Goal: Task Accomplishment & Management: Complete application form

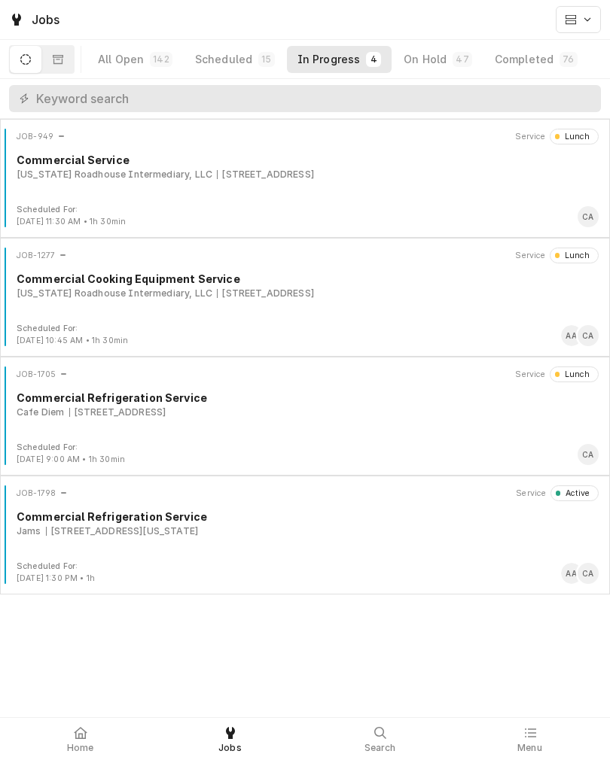
click at [391, 549] on div "JOB-1798 Service Active Commercial Refrigeration Service Jams [STREET_ADDRESS][…" at bounding box center [304, 522] width 597 height 75
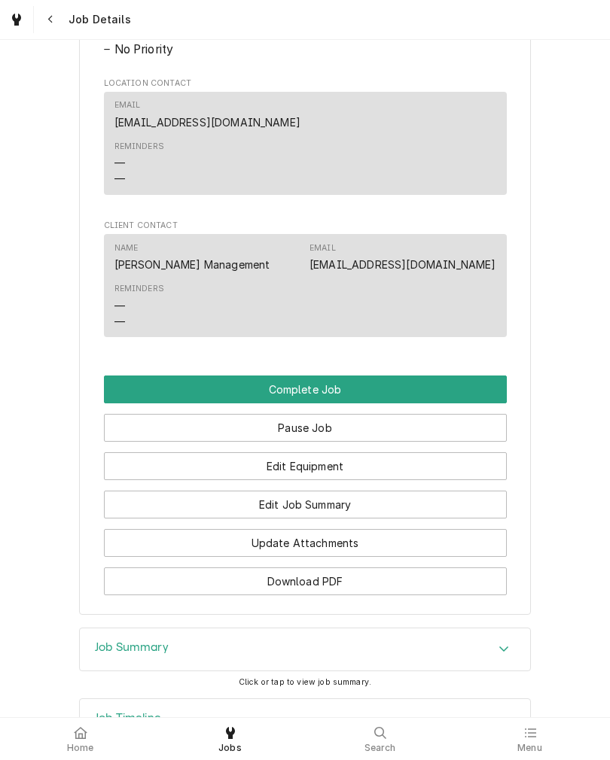
scroll to position [1004, 0]
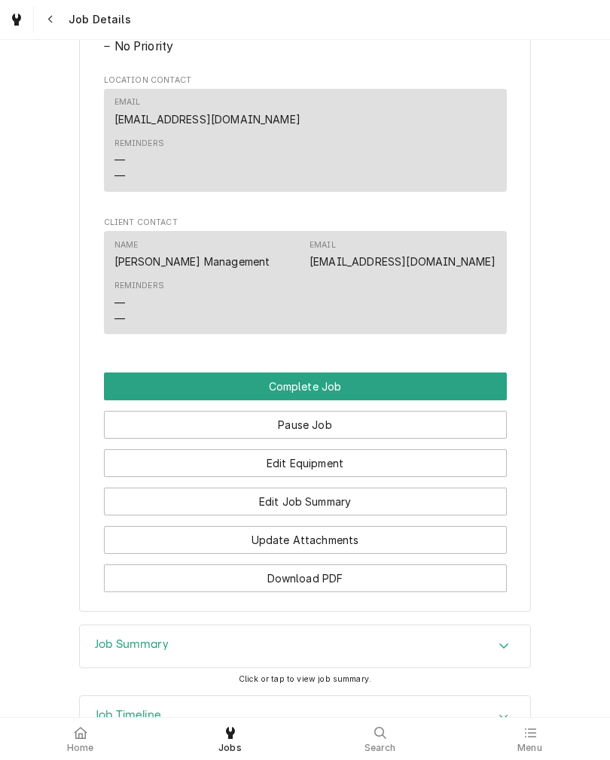
click at [127, 477] on button "Edit Equipment" at bounding box center [305, 463] width 403 height 28
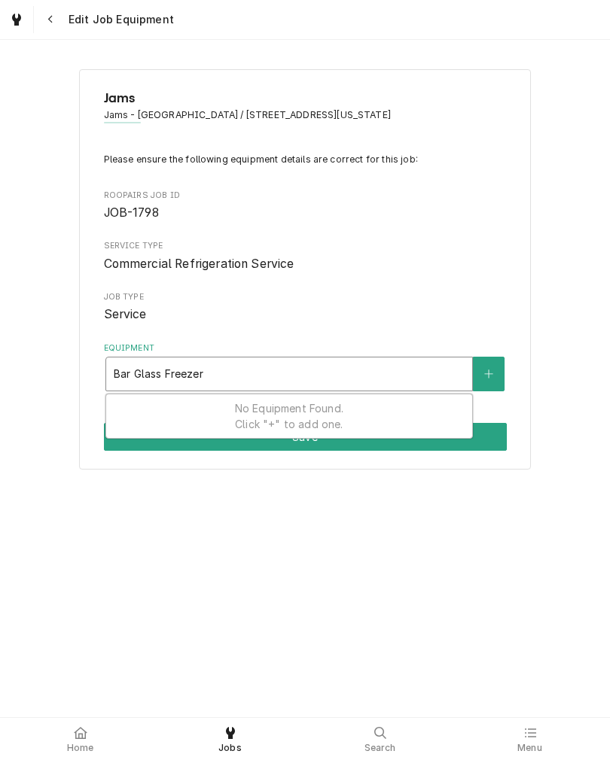
click at [117, 369] on input "Bar Glass Freezer" at bounding box center [160, 374] width 93 height 24
type input "Glass Freezer"
click at [488, 391] on button "Equipment" at bounding box center [489, 374] width 32 height 35
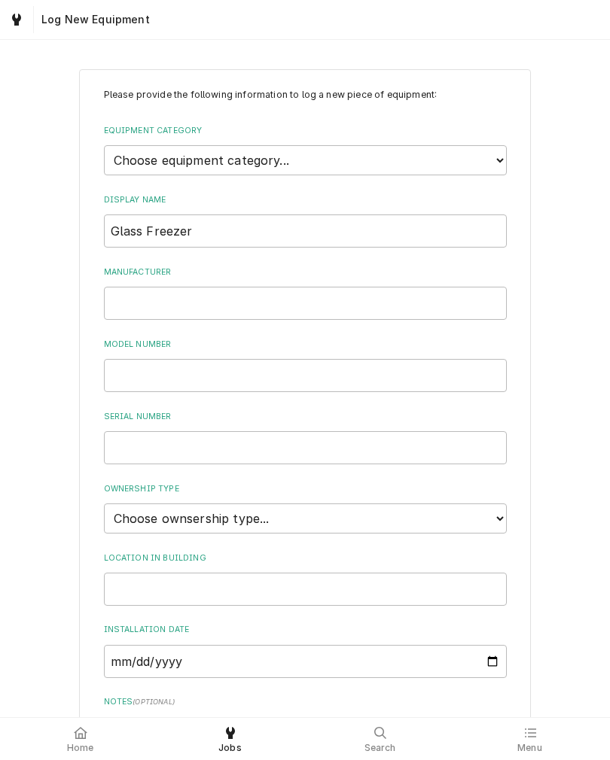
click at [123, 135] on label "Equipment Category" at bounding box center [305, 131] width 403 height 12
click at [123, 145] on select "Choose equipment category... Ice Machines Refrigeration Beverage Equipment Work…" at bounding box center [305, 160] width 403 height 30
select select "8"
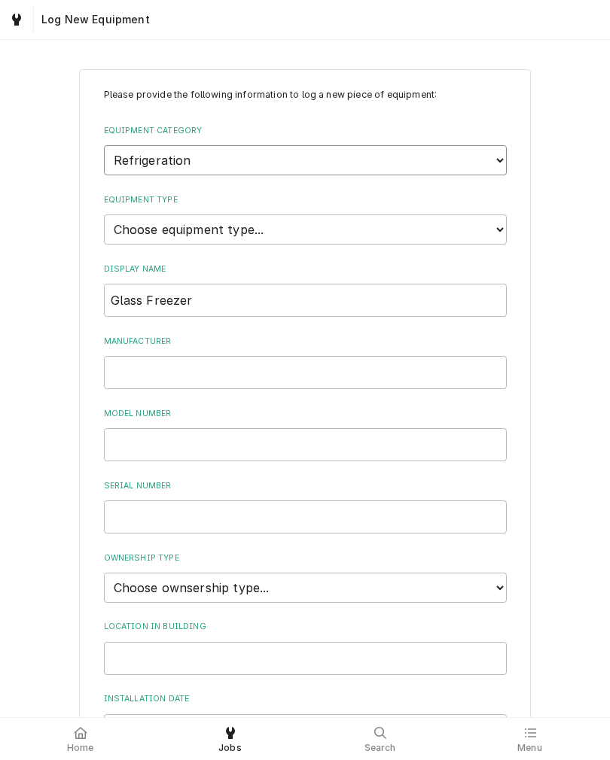
click at [120, 164] on select "Choose equipment category... Ice Machines Refrigeration Beverage Equipment Work…" at bounding box center [305, 160] width 403 height 30
click at [115, 220] on select "Choose equipment type... Bar Refrigeration Blast Chiller Chef Base Freezer Chef…" at bounding box center [305, 229] width 403 height 30
select select "70"
click at [123, 356] on input "Manufacturer" at bounding box center [305, 372] width 403 height 33
type input "Perlick"
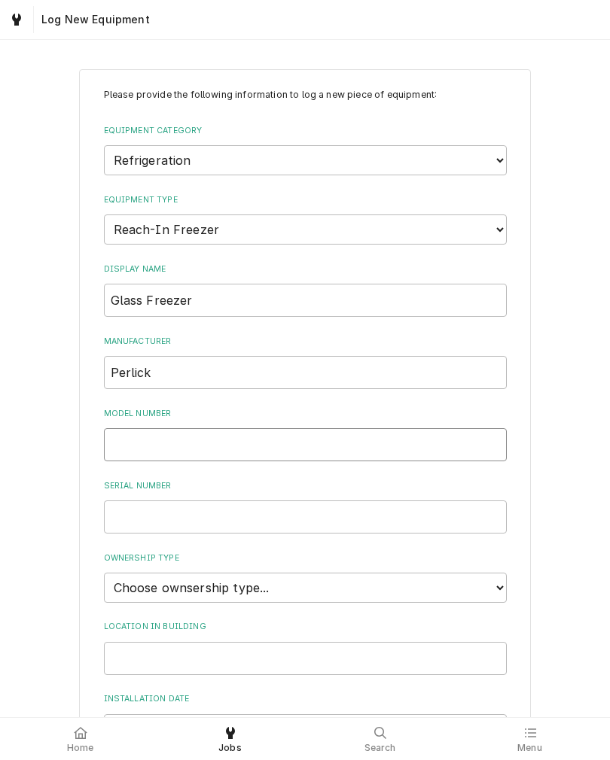
click at [116, 428] on input "Model Number" at bounding box center [305, 444] width 403 height 33
type input "834OUL"
click at [115, 500] on input "Serial Number" at bounding box center [305, 516] width 403 height 33
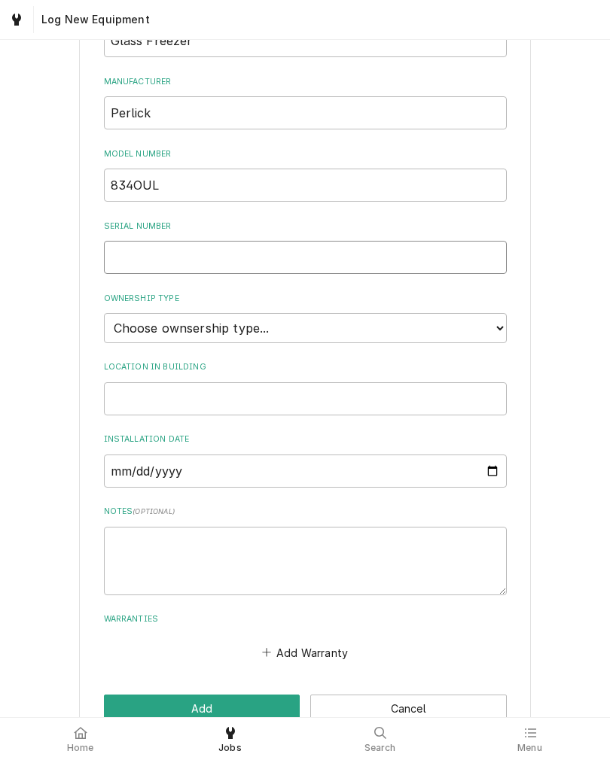
scroll to position [262, 0]
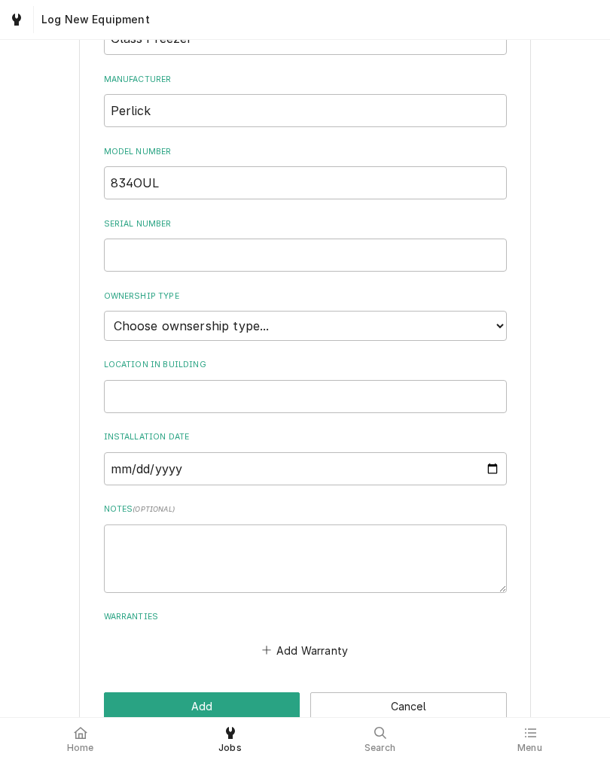
click at [115, 311] on select "Choose ownsership type... Unknown Owned Leased Rented" at bounding box center [305, 326] width 403 height 30
select select "1"
click at [135, 380] on input "Location in Building" at bounding box center [305, 396] width 403 height 33
type input "Bar"
click at [117, 692] on button "Add" at bounding box center [202, 706] width 196 height 28
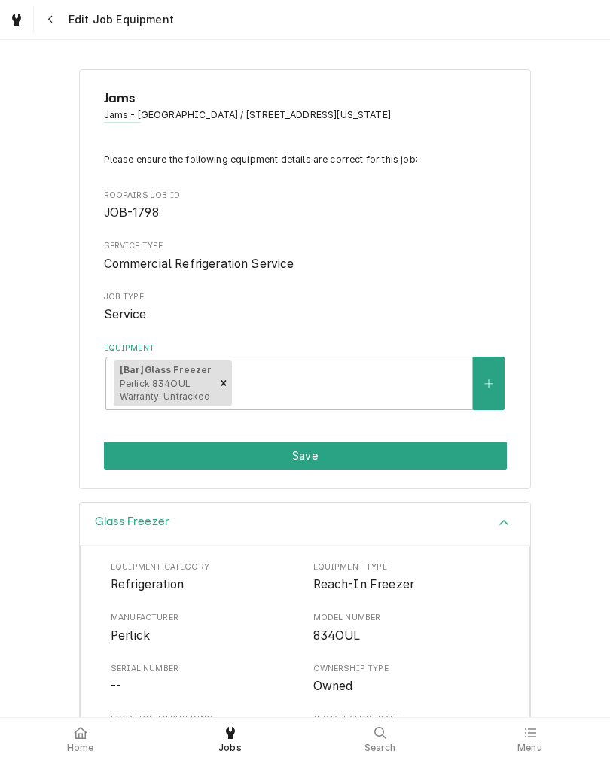
click at [116, 457] on button "Save" at bounding box center [305, 456] width 403 height 28
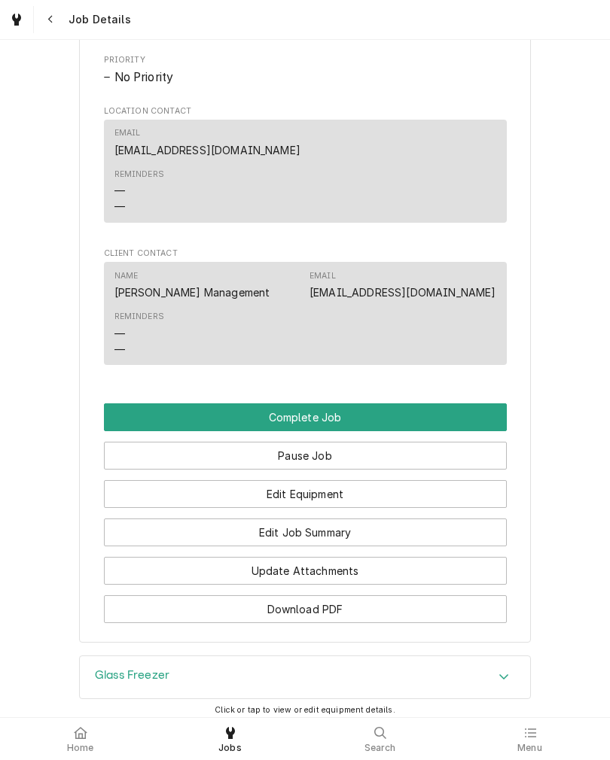
scroll to position [989, 0]
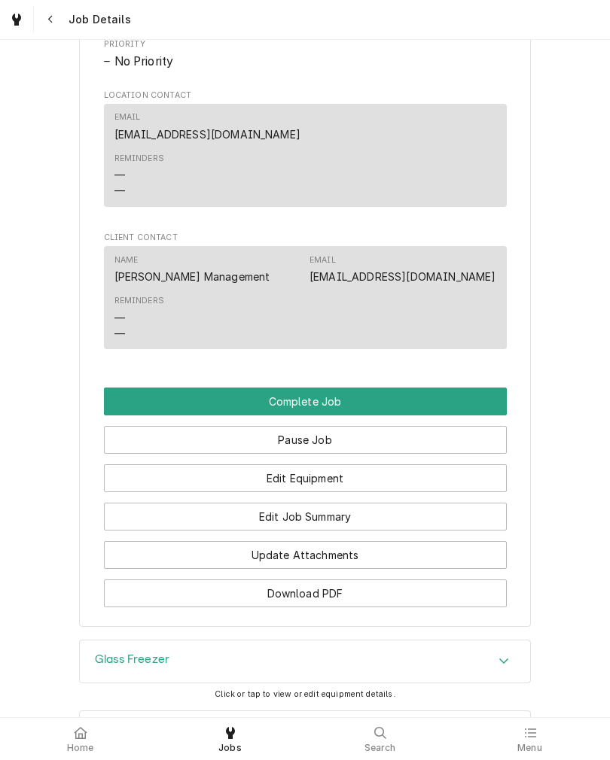
click at [205, 492] on button "Edit Equipment" at bounding box center [305, 478] width 403 height 28
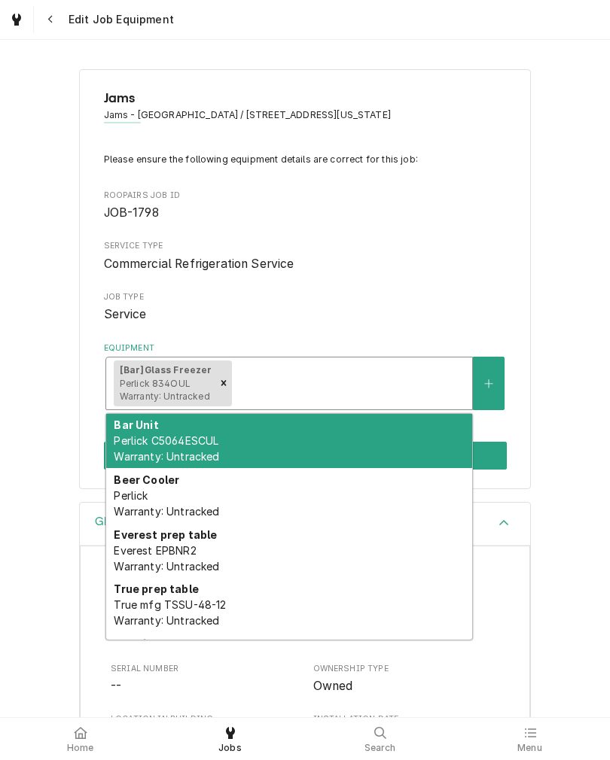
click at [574, 405] on div "Jams Jams - Midtown / 7814 West Dodge Road, Omaha, Nebraska 68114 Please ensure…" at bounding box center [305, 279] width 610 height 446
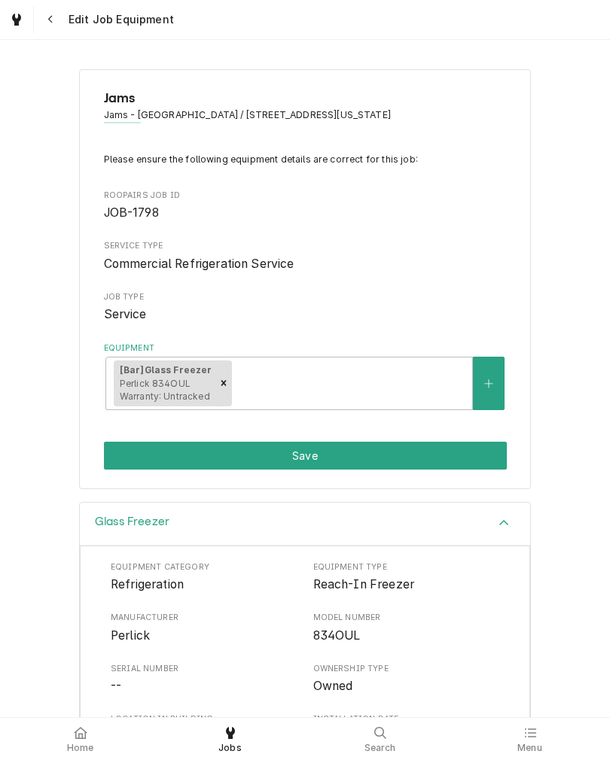
click at [500, 388] on button "Equipment" at bounding box center [489, 383] width 32 height 53
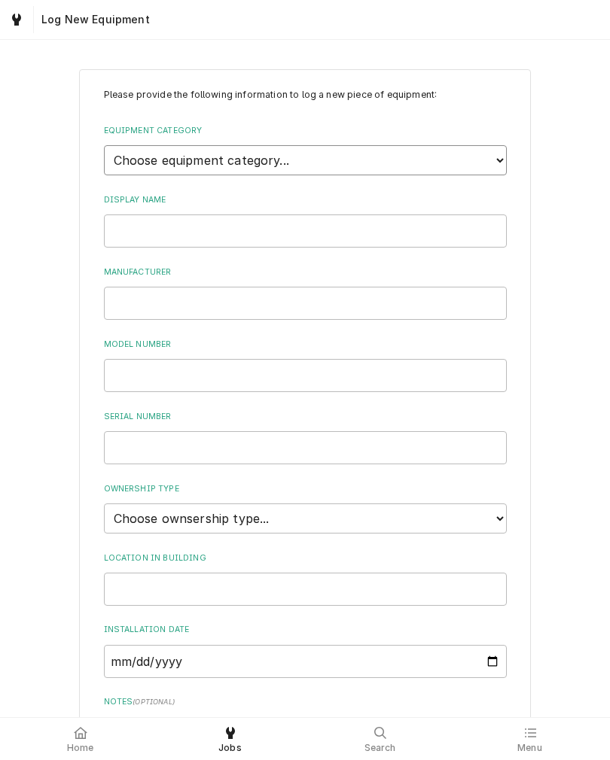
click at [491, 160] on select "Choose equipment category... Ice Machines Refrigeration Beverage Equipment Work…" at bounding box center [305, 160] width 403 height 30
select select "8"
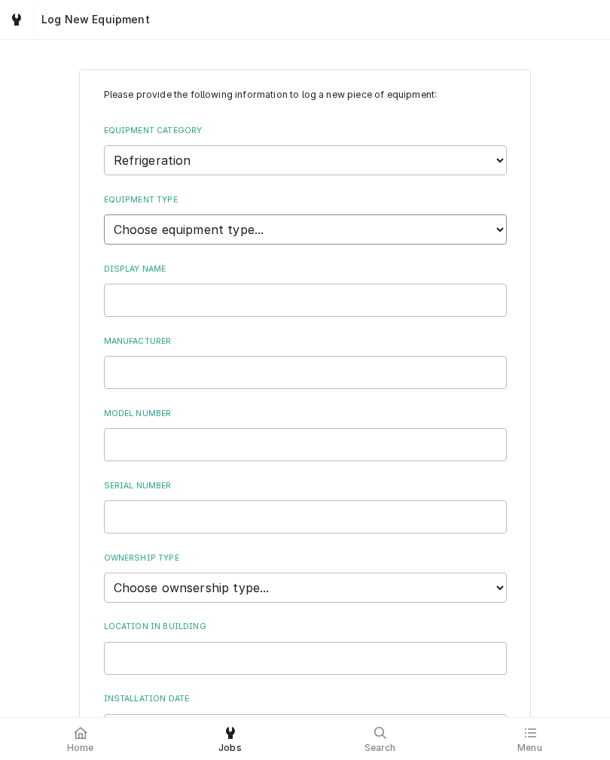
click at [468, 214] on select "Choose equipment type... Bar Refrigeration Blast Chiller Chef Base Freezer Chef…" at bounding box center [305, 229] width 403 height 30
select select "75"
click at [466, 284] on input "Display Name" at bounding box center [305, 300] width 403 height 33
type input "WIC"
click at [130, 356] on input "Manufacturer" at bounding box center [305, 372] width 403 height 33
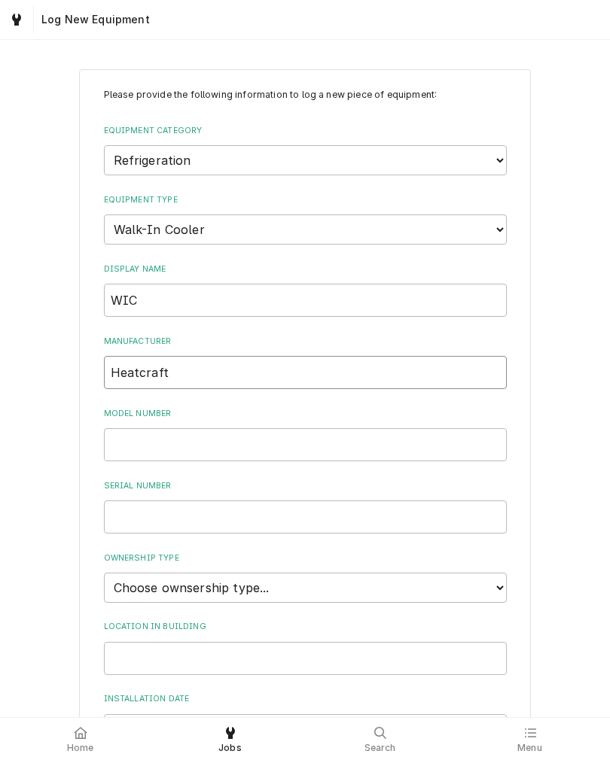
type input "Heatcraft"
click at [468, 428] on input "Model Number" at bounding box center [305, 444] width 403 height 33
type input "LSC065AS1"
click at [453, 500] on input "Serial Number" at bounding box center [305, 516] width 403 height 33
type input "DWB 10001"
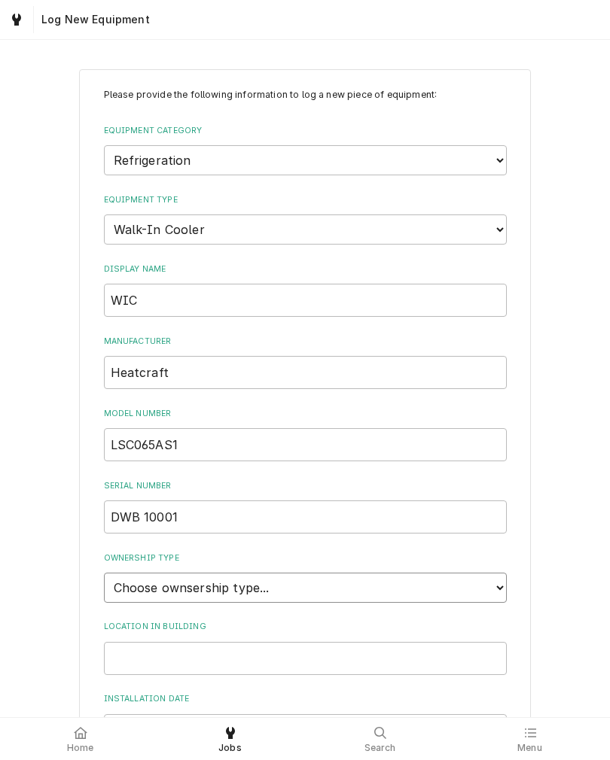
click at [481, 573] on select "Choose ownsership type... Unknown Owned Leased Rented" at bounding box center [305, 588] width 403 height 30
select select "1"
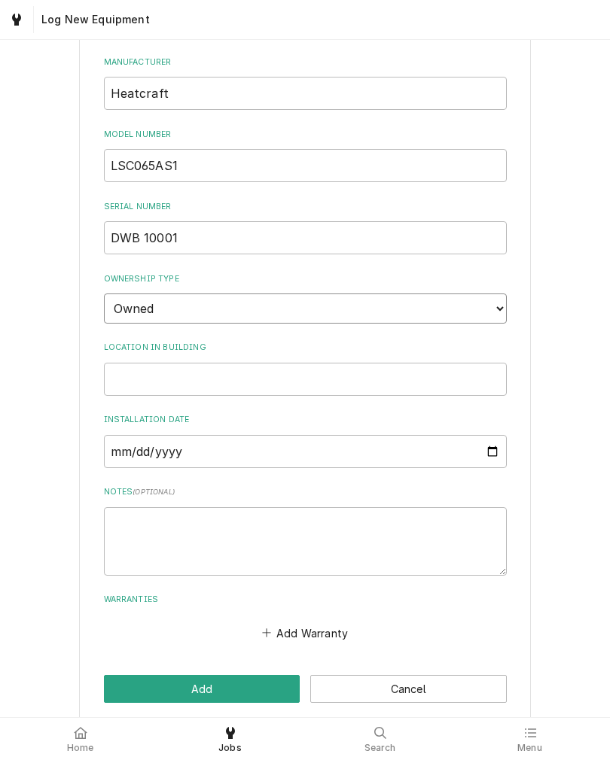
scroll to position [278, 0]
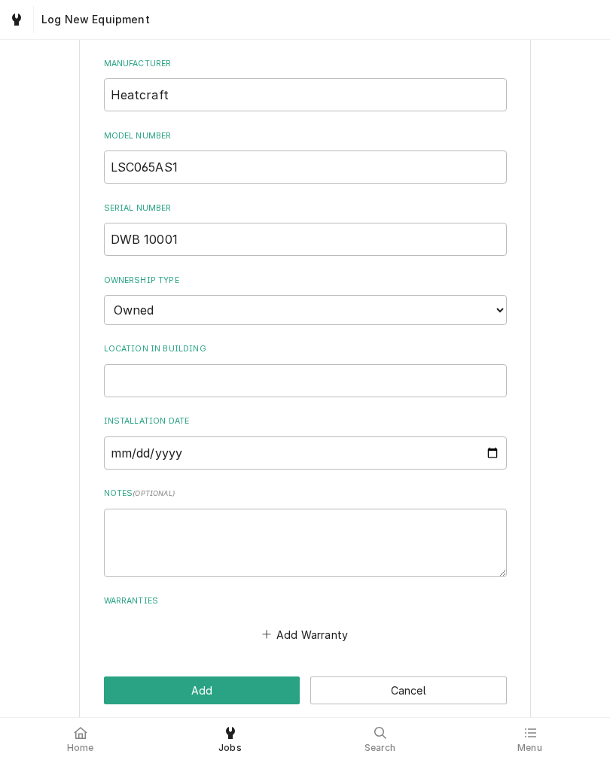
click at [120, 676] on button "Add" at bounding box center [202, 690] width 196 height 28
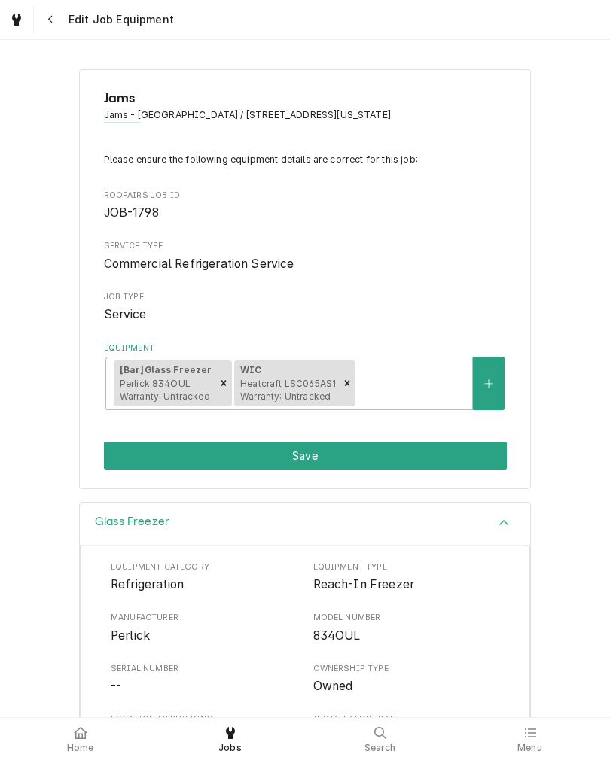
click at [446, 460] on button "Save" at bounding box center [305, 456] width 403 height 28
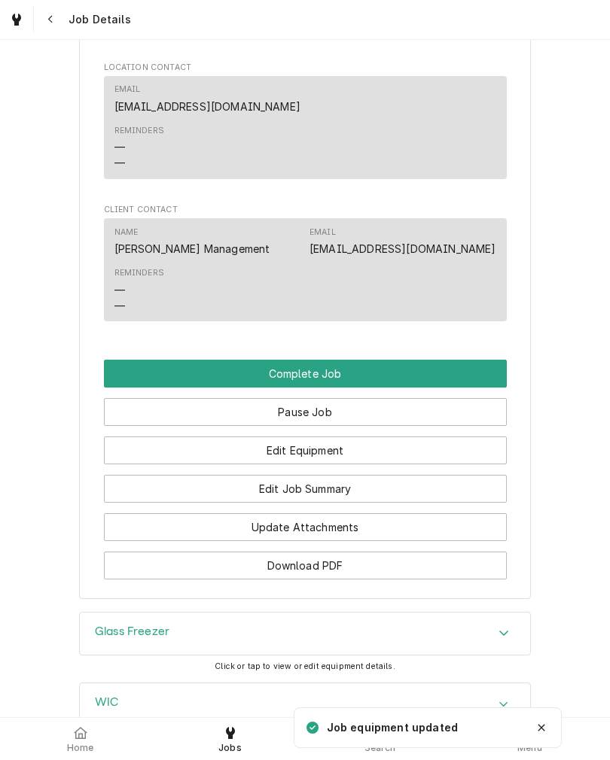
scroll to position [1023, 0]
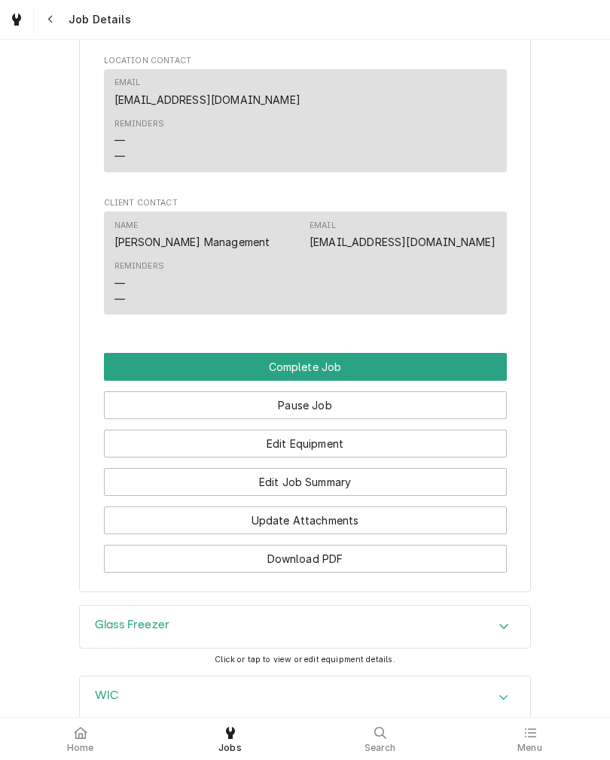
click at [476, 381] on button "Complete Job" at bounding box center [305, 367] width 403 height 28
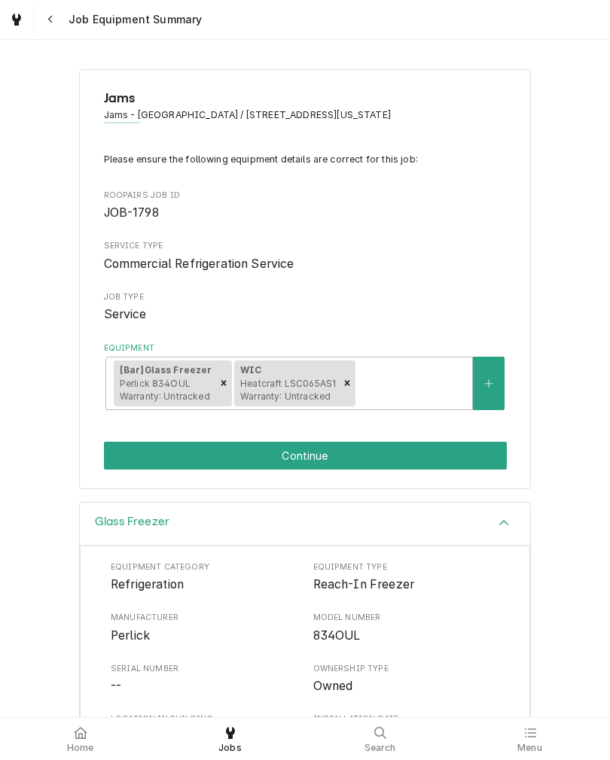
click at [11, 506] on div "Glass Freezer Equipment Category Refrigeration Equipment Type Reach-In Freezer …" at bounding box center [305, 724] width 610 height 444
click at [475, 458] on button "Continue" at bounding box center [305, 456] width 403 height 28
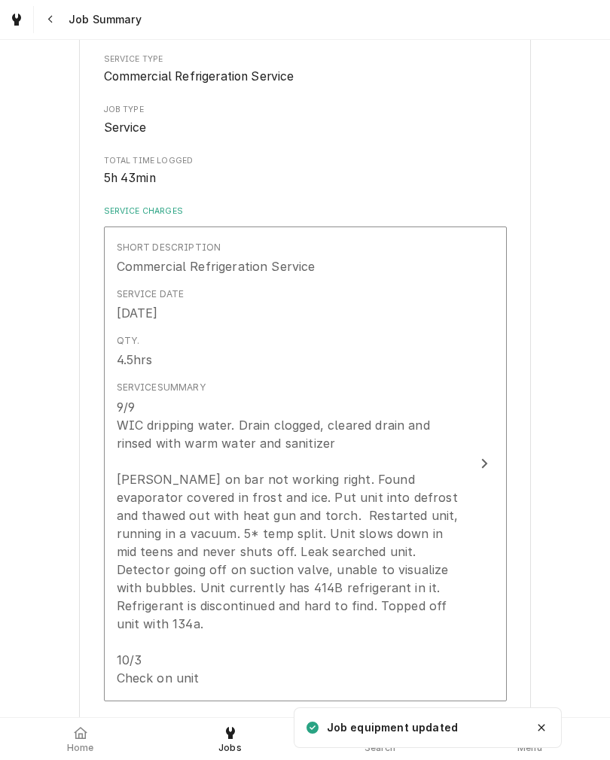
scroll to position [199, 0]
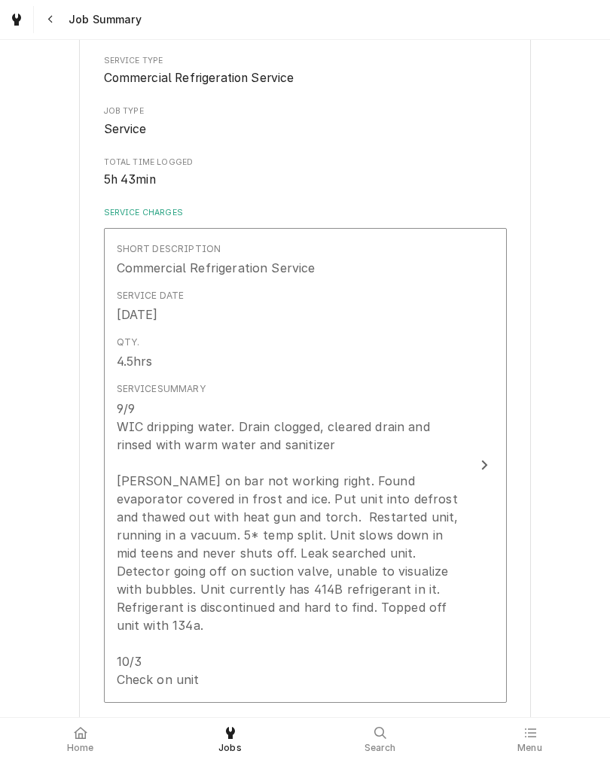
click at [489, 486] on button "Short Description Commercial Refrigeration Service Service Date Sep 9, 2025 Qty…" at bounding box center [305, 465] width 403 height 475
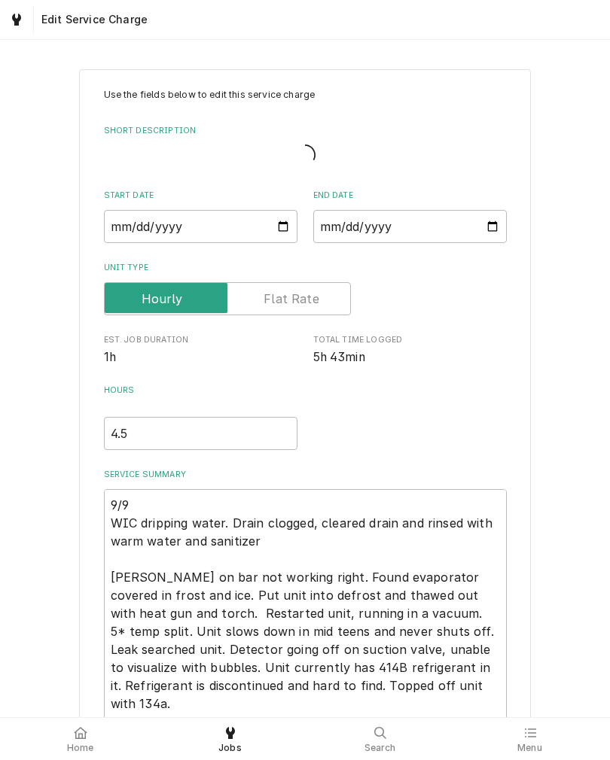
type textarea "x"
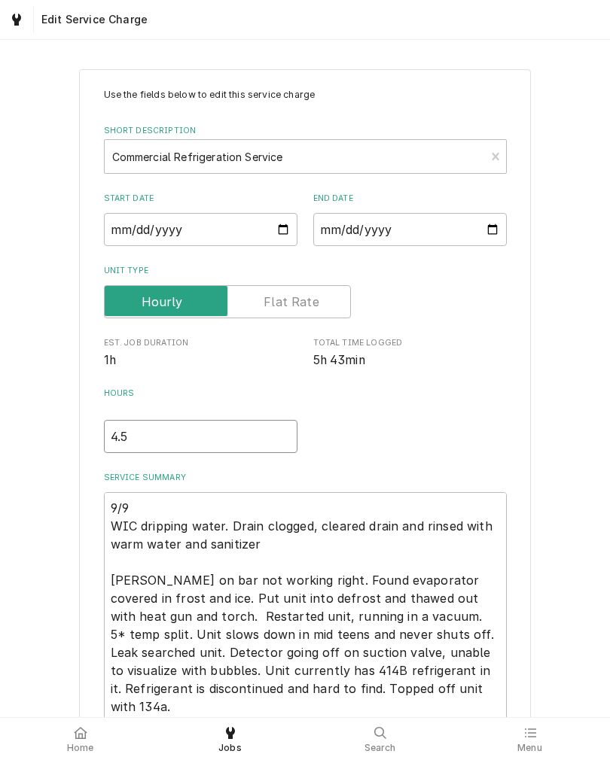
click at [132, 446] on input "4.5" at bounding box center [200, 436] width 193 height 33
type textarea "x"
type input "4"
type textarea "x"
type input "5"
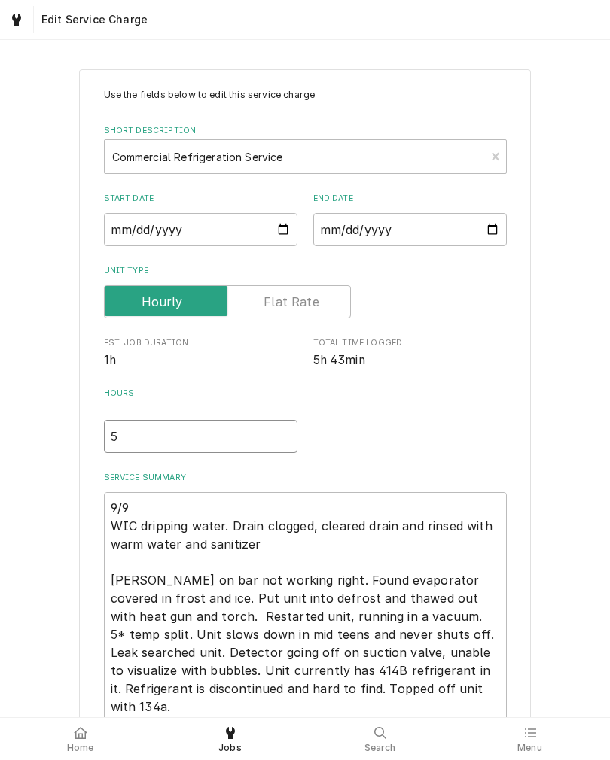
type textarea "x"
type input "5.7"
type textarea "x"
type input "5.75"
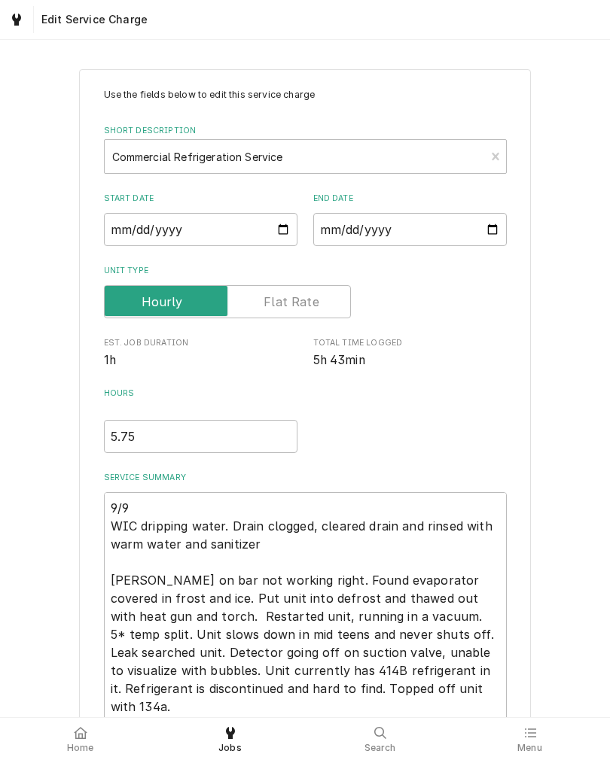
click at [31, 509] on div "Use the fields below to edit this service charge Short Description Commercial R…" at bounding box center [305, 473] width 610 height 834
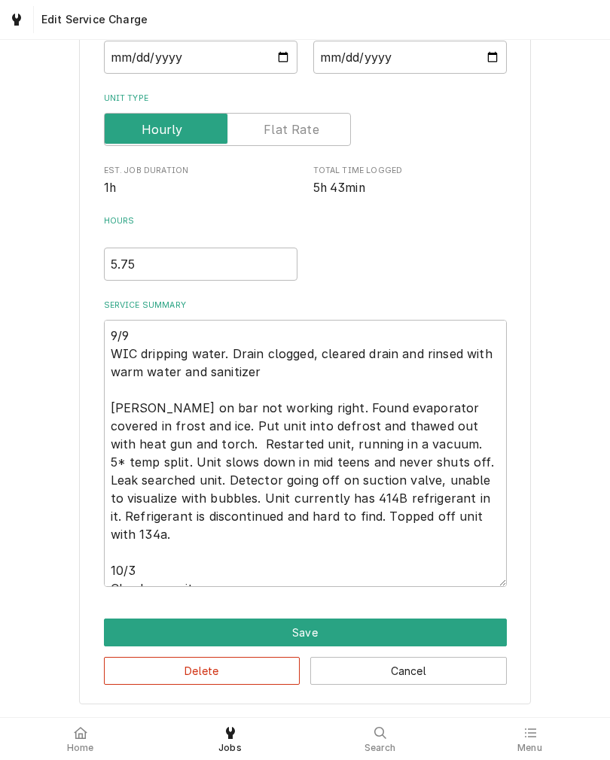
click at [109, 625] on button "Save" at bounding box center [305, 633] width 403 height 28
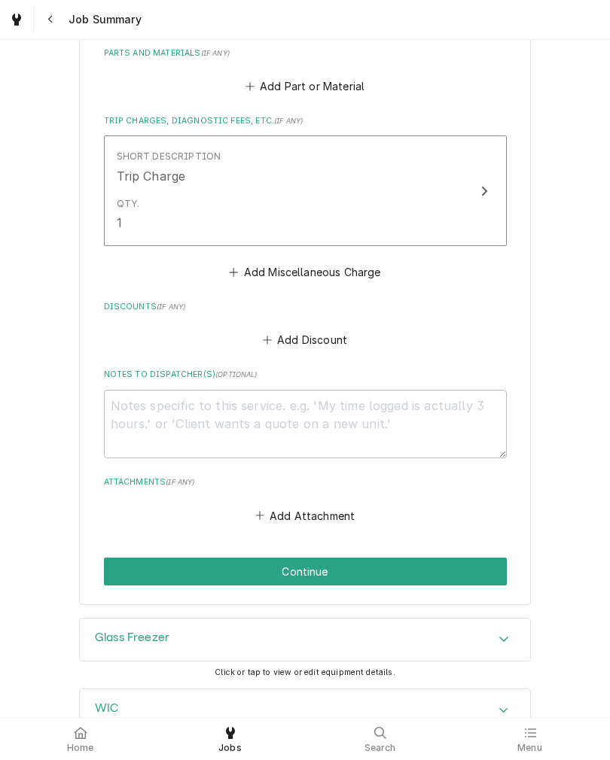
scroll to position [914, 0]
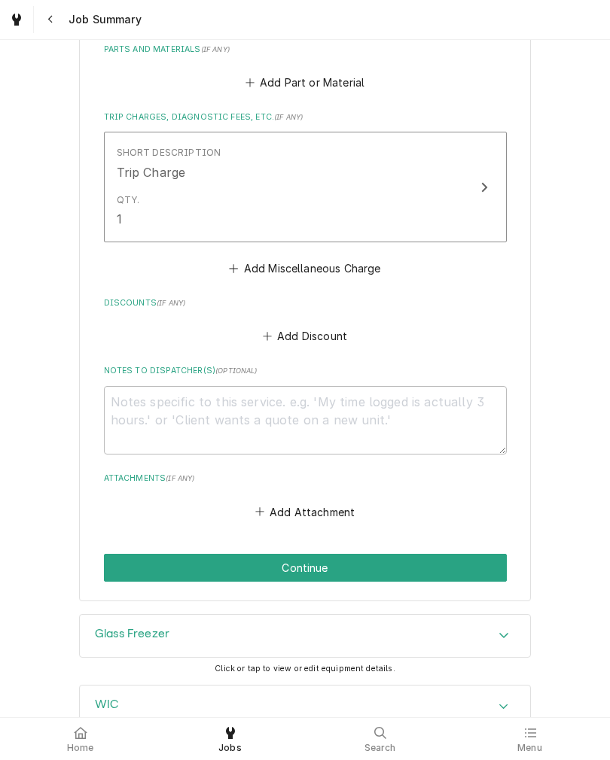
click at [116, 554] on button "Continue" at bounding box center [305, 568] width 403 height 28
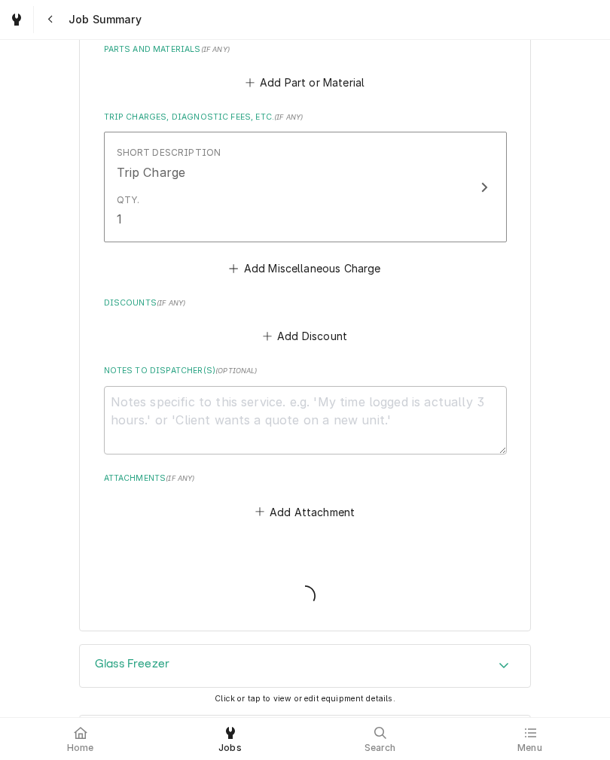
type textarea "x"
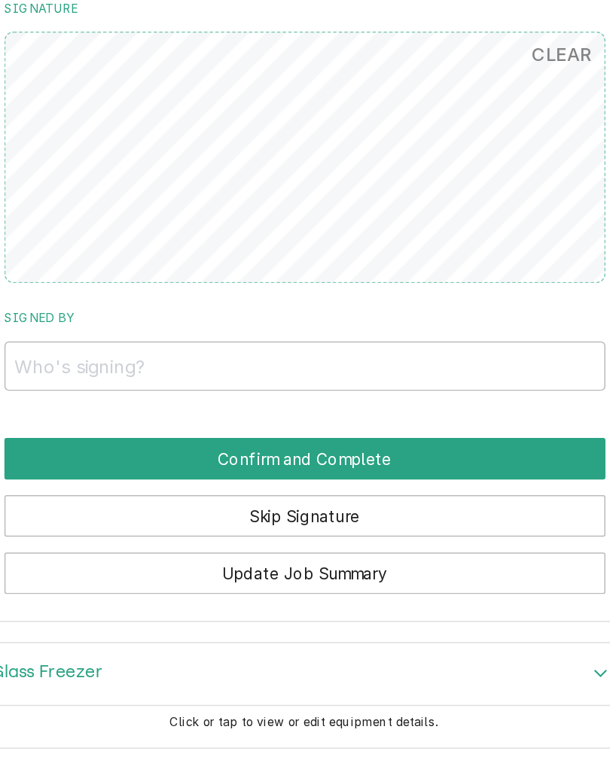
scroll to position [856, 0]
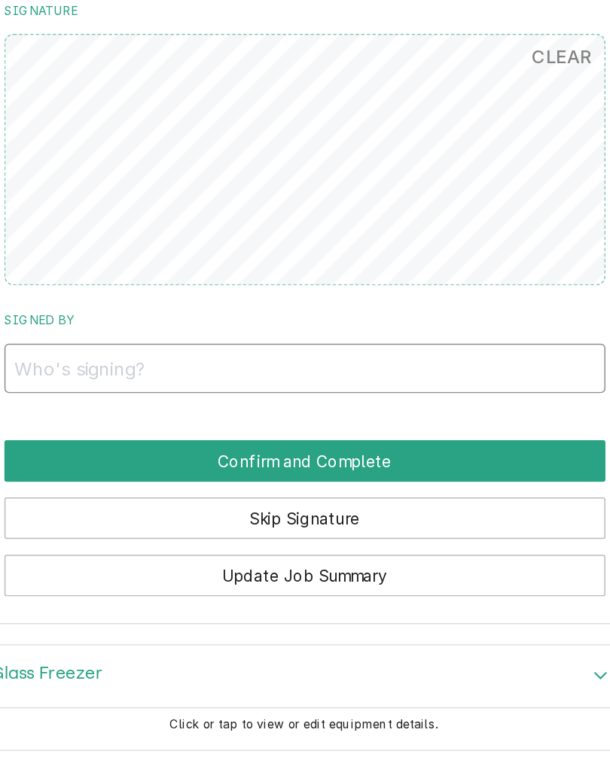
click at [150, 433] on input "Signed By" at bounding box center [305, 449] width 403 height 33
type input "Carla"
click at [269, 498] on button "Confirm and Complete" at bounding box center [305, 512] width 403 height 28
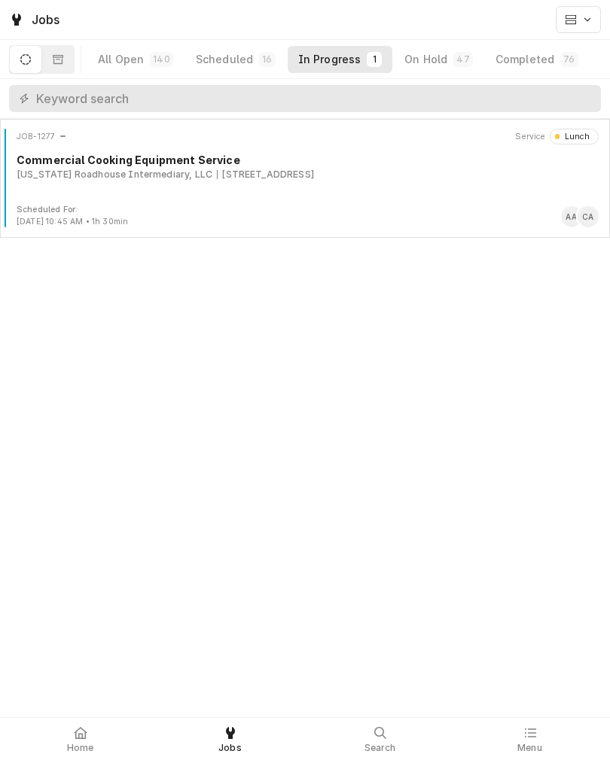
click at [72, 737] on div at bounding box center [80, 733] width 18 height 18
